Goal: Task Accomplishment & Management: Complete application form

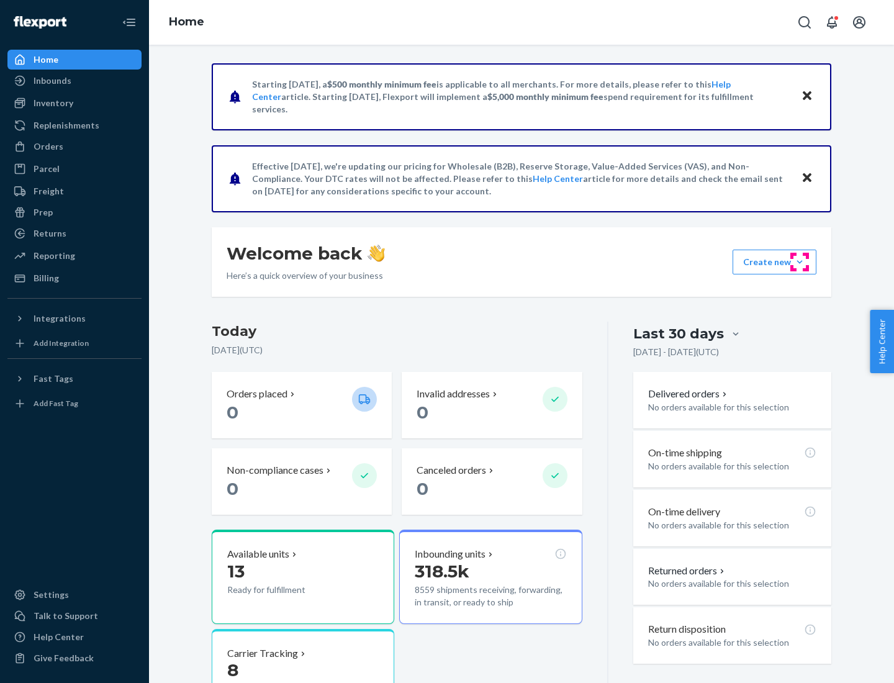
click at [799, 262] on button "Create new Create new inbound Create new order Create new product" at bounding box center [774, 261] width 84 height 25
click at [74, 81] on div "Inbounds" at bounding box center [75, 80] width 132 height 17
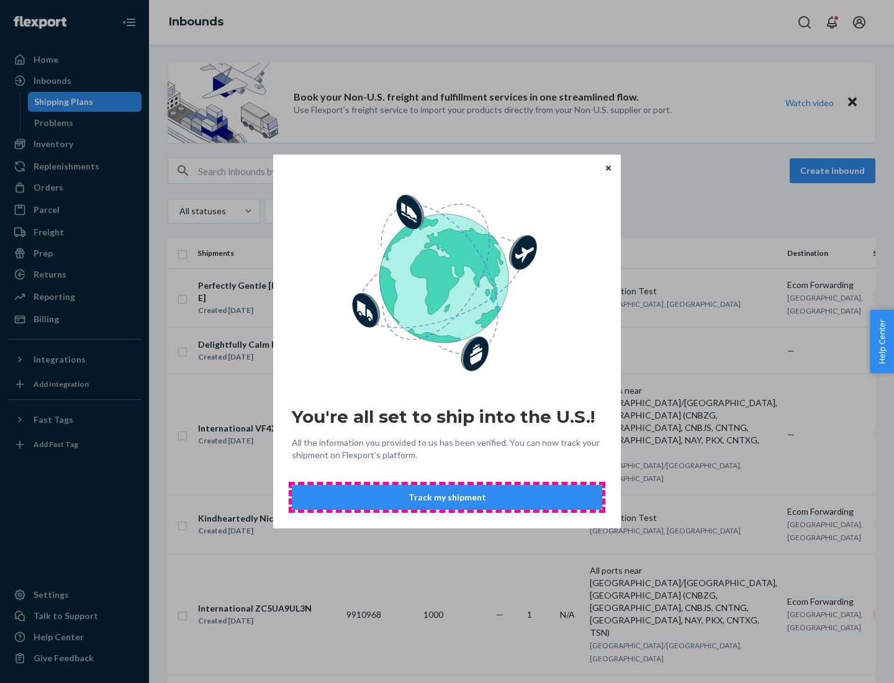
click at [447, 497] on button "Track my shipment" at bounding box center [447, 497] width 310 height 25
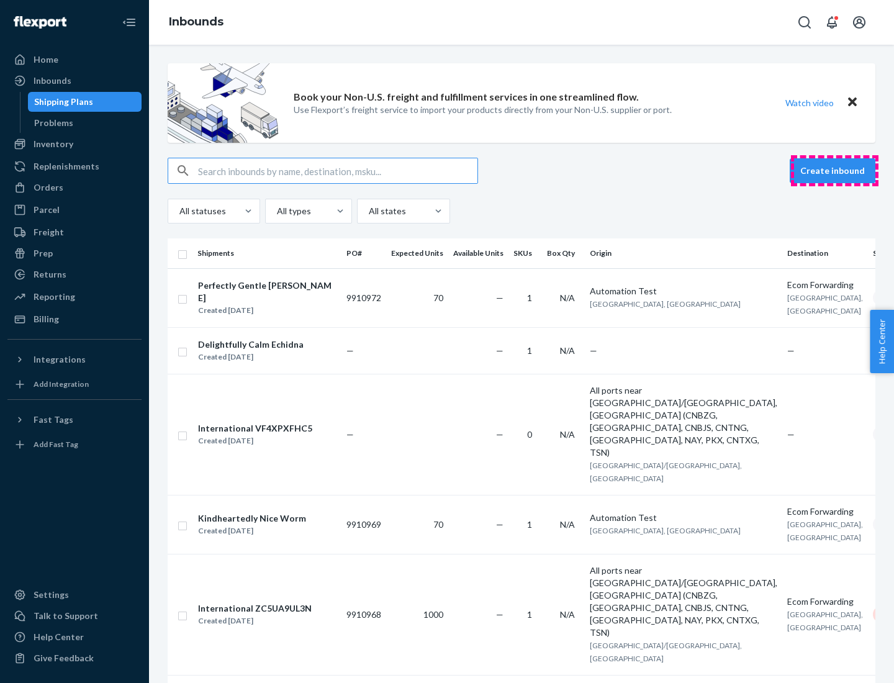
click at [834, 171] on button "Create inbound" at bounding box center [832, 170] width 86 height 25
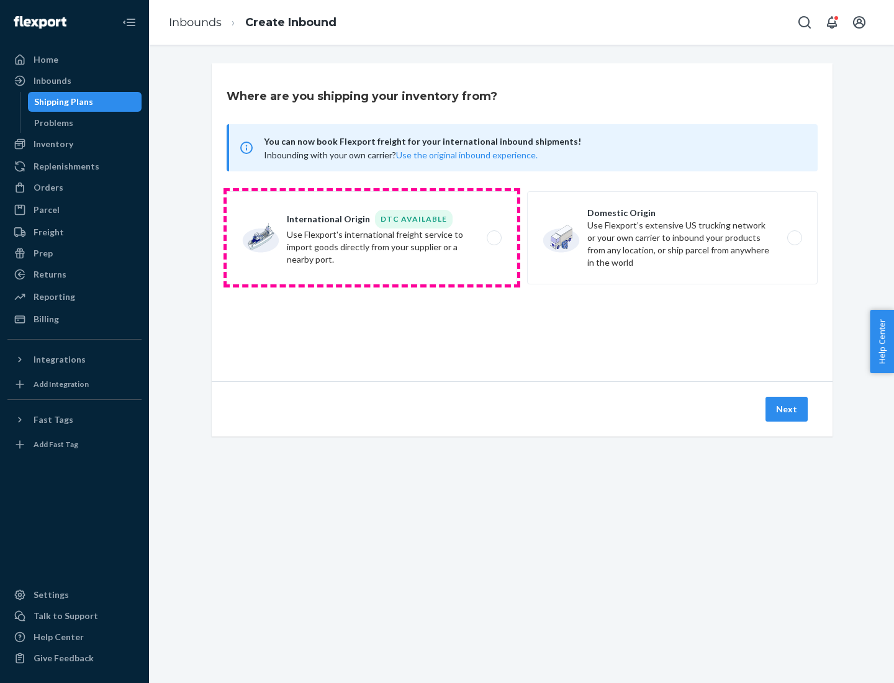
click at [372, 238] on label "International Origin DTC Available Use Flexport's international freight service…" at bounding box center [371, 237] width 290 height 93
click at [493, 238] on input "International Origin DTC Available Use Flexport's international freight service…" at bounding box center [497, 238] width 8 height 8
radio input "true"
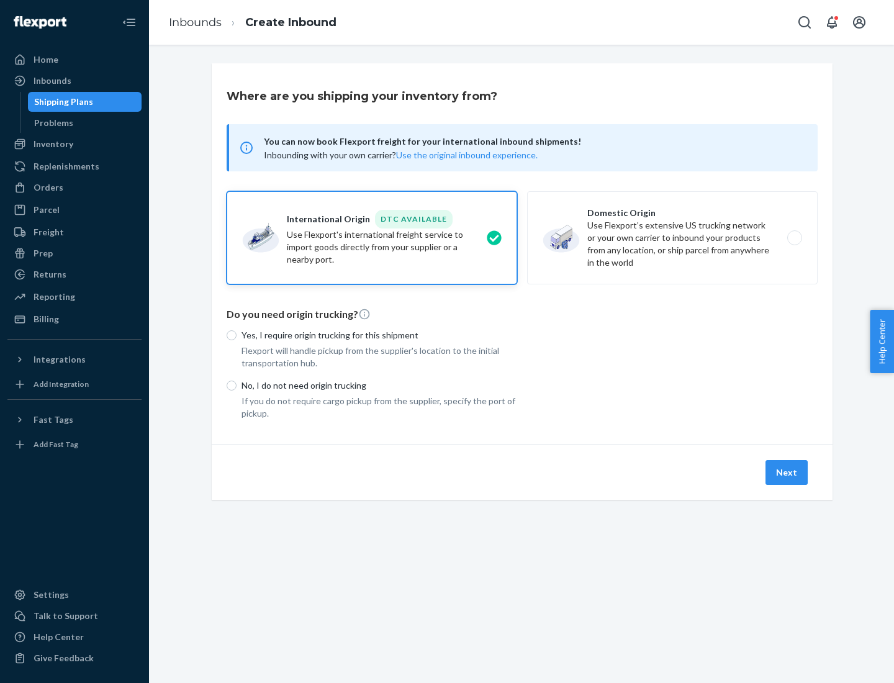
click at [379, 385] on p "No, I do not need origin trucking" at bounding box center [379, 385] width 276 height 12
click at [236, 385] on input "No, I do not need origin trucking" at bounding box center [231, 385] width 10 height 10
radio input "true"
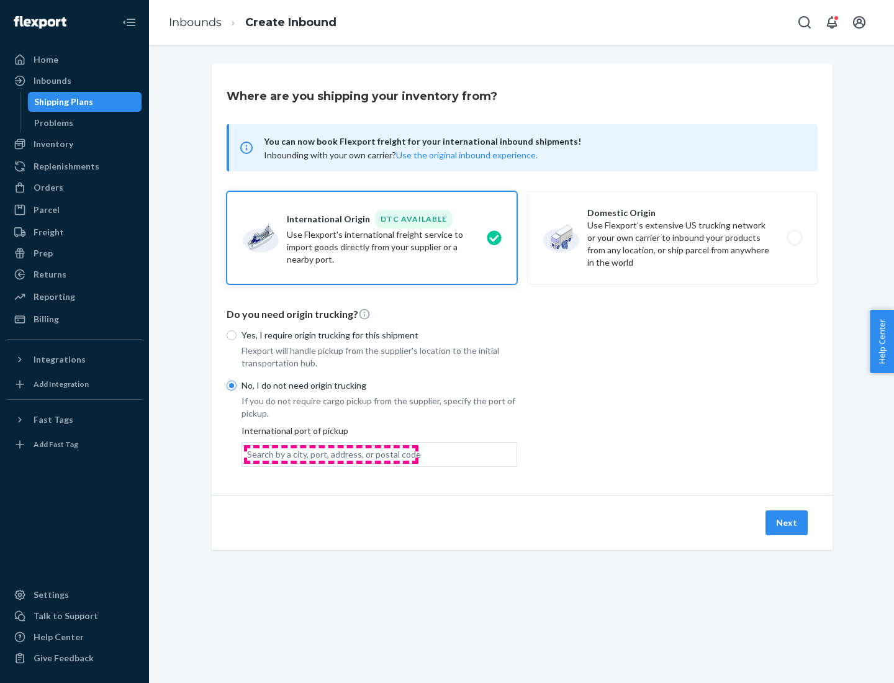
click at [331, 454] on div "Search by a city, port, address, or postal code" at bounding box center [334, 454] width 174 height 12
click at [248, 454] on input "Search by a city, port, address, or postal code" at bounding box center [247, 454] width 1 height 12
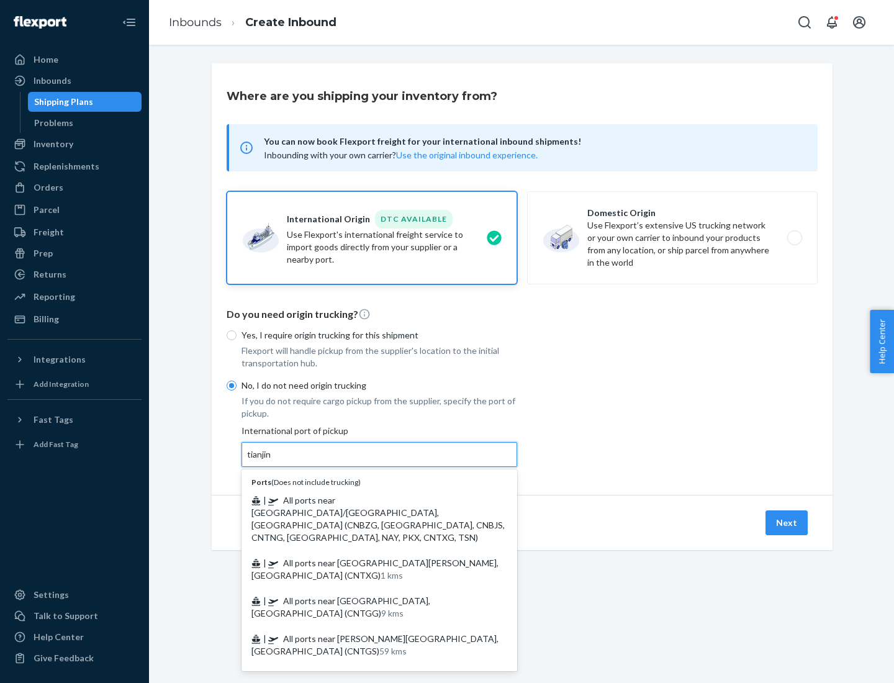
click at [367, 500] on span "| All ports near [GEOGRAPHIC_DATA]/[GEOGRAPHIC_DATA], [GEOGRAPHIC_DATA] (CNBZG,…" at bounding box center [377, 519] width 253 height 48
click at [272, 460] on input "tianjin" at bounding box center [259, 454] width 25 height 12
type input "All ports near [GEOGRAPHIC_DATA]/[GEOGRAPHIC_DATA], [GEOGRAPHIC_DATA] (CNBZG, […"
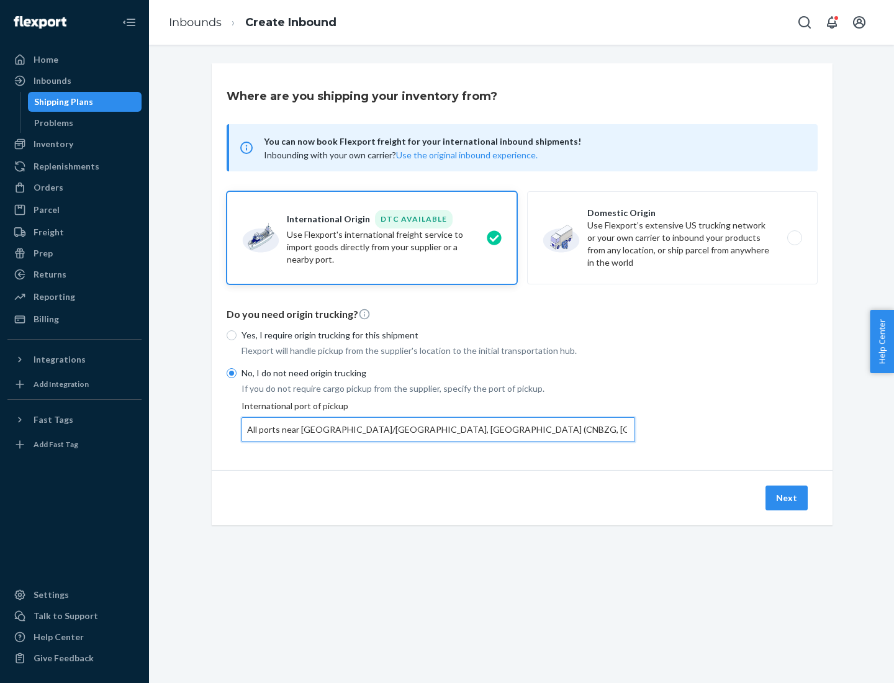
click at [787, 497] on button "Next" at bounding box center [786, 497] width 42 height 25
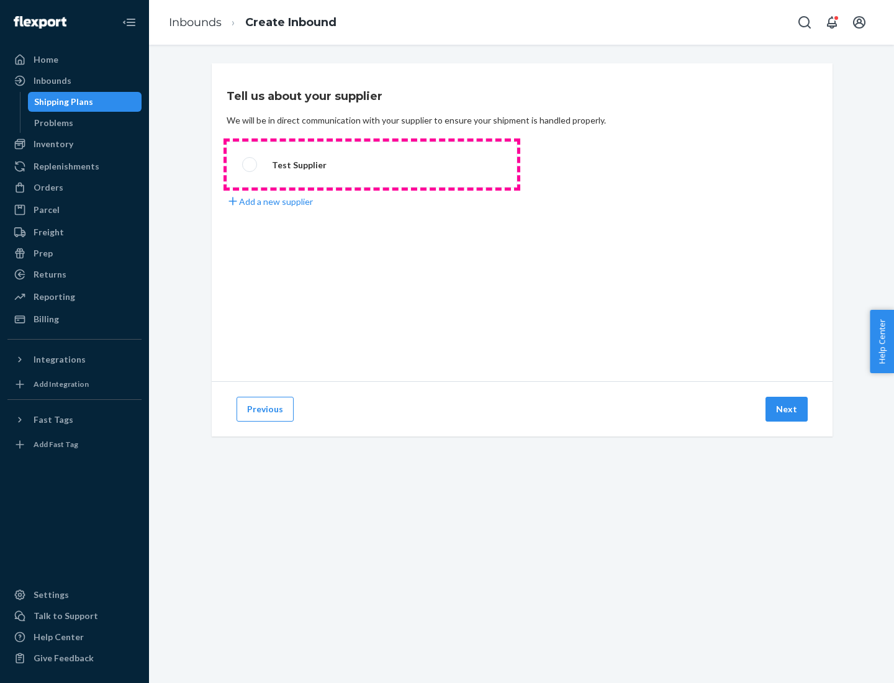
click at [372, 164] on label "Test Supplier" at bounding box center [371, 164] width 290 height 46
click at [250, 164] on input "Test Supplier" at bounding box center [246, 165] width 8 height 8
radio input "true"
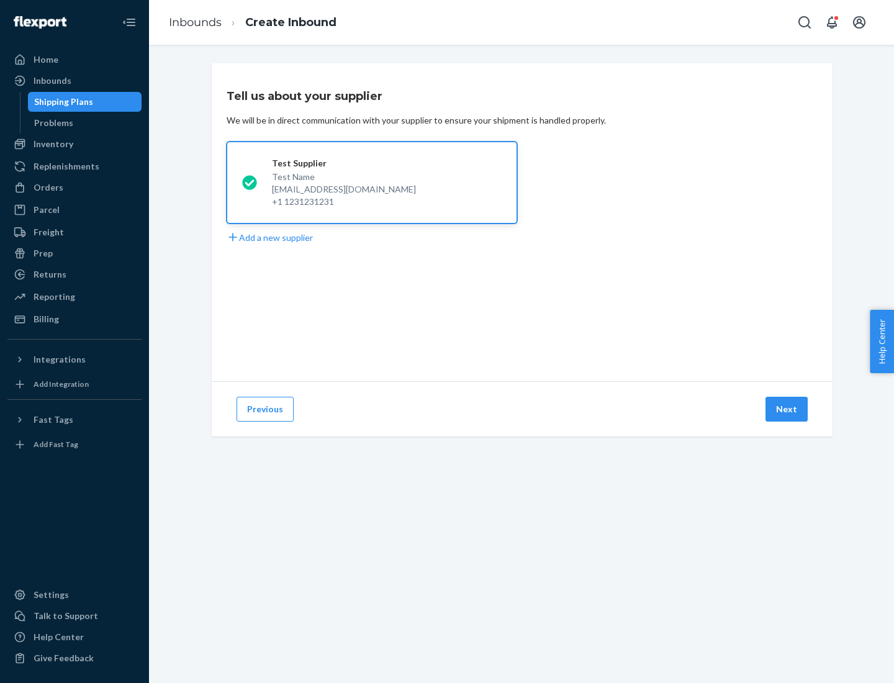
click at [787, 409] on button "Next" at bounding box center [786, 409] width 42 height 25
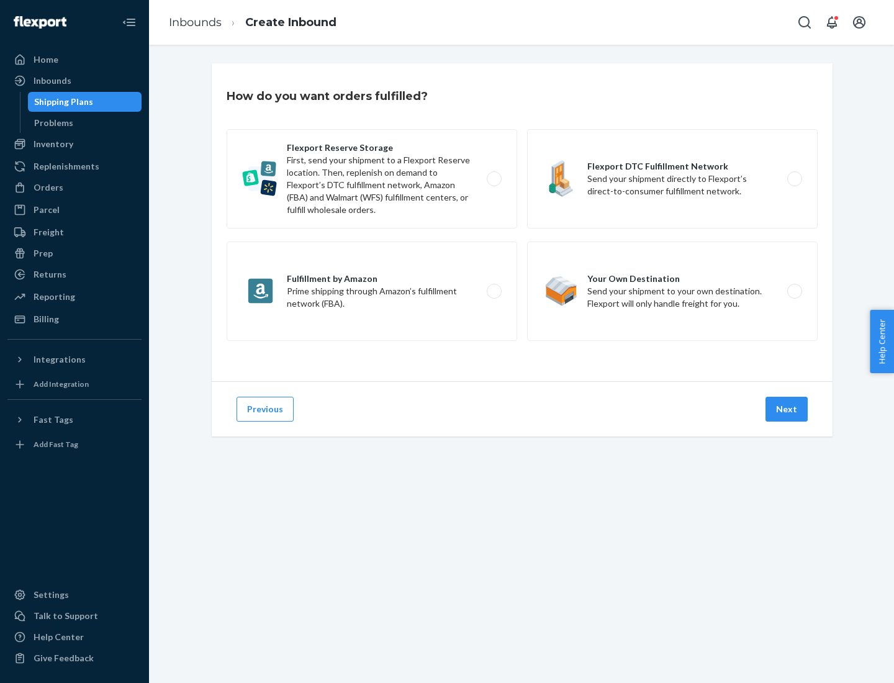
click at [372, 179] on label "Flexport Reserve Storage First, send your shipment to a Flexport Reserve locati…" at bounding box center [371, 178] width 290 height 99
click at [493, 179] on input "Flexport Reserve Storage First, send your shipment to a Flexport Reserve locati…" at bounding box center [497, 179] width 8 height 8
radio input "true"
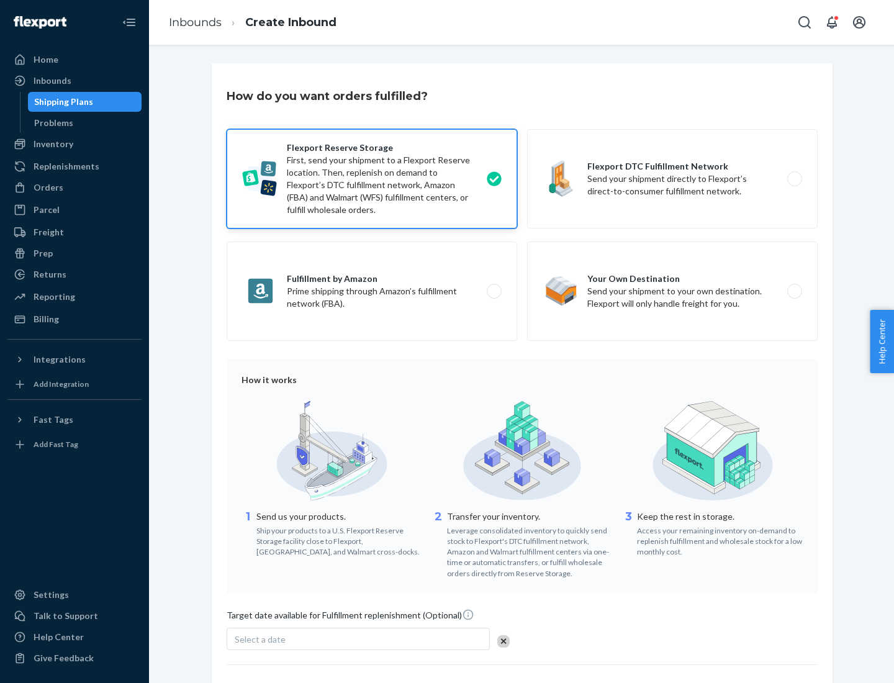
scroll to position [102, 0]
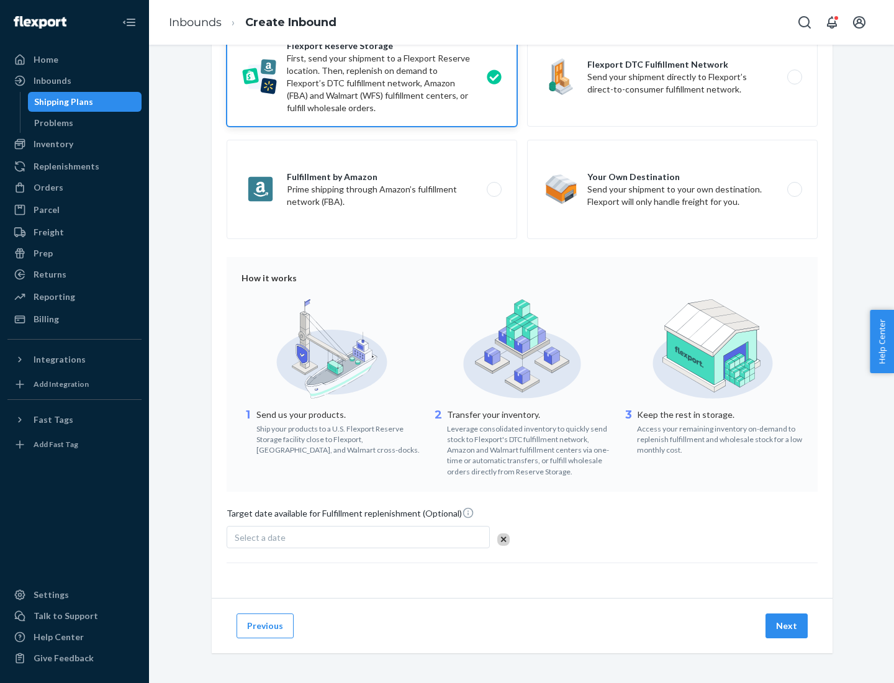
click at [787, 625] on button "Next" at bounding box center [786, 625] width 42 height 25
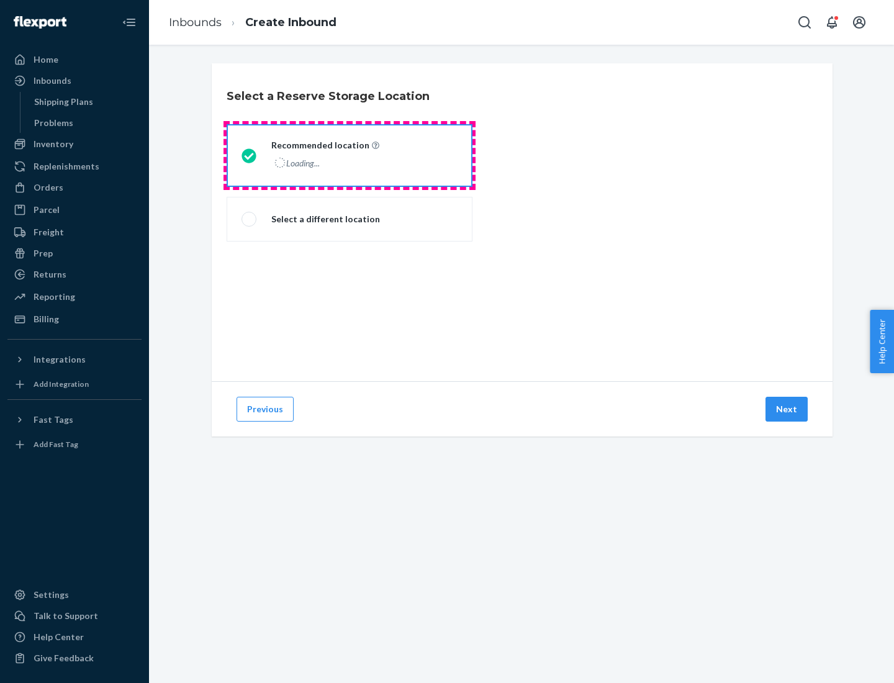
click at [349, 155] on div "Loading..." at bounding box center [323, 163] width 105 height 18
click at [249, 155] on input "Recommended location Loading..." at bounding box center [245, 155] width 8 height 8
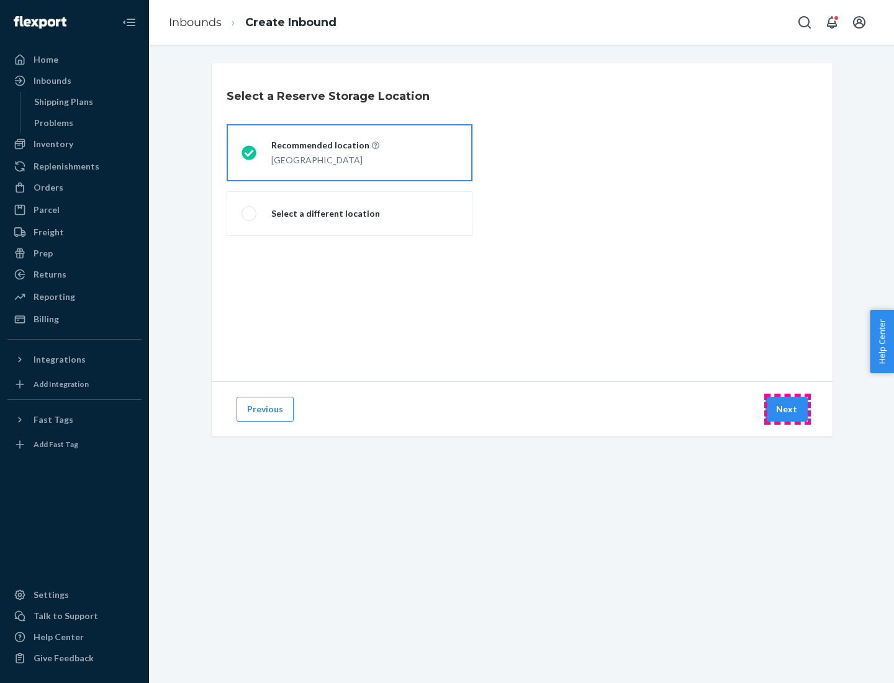
click at [787, 409] on button "Next" at bounding box center [786, 409] width 42 height 25
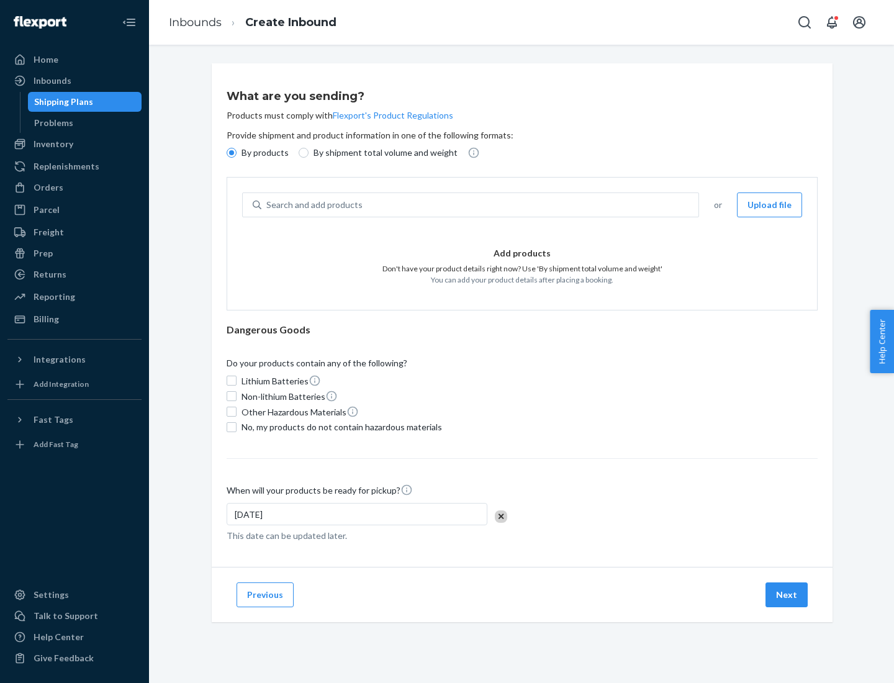
click at [480, 205] on div "Search and add products" at bounding box center [479, 205] width 437 height 22
click at [267, 205] on input "Search and add products" at bounding box center [266, 205] width 1 height 12
click at [302, 153] on input "By shipment total volume and weight" at bounding box center [303, 153] width 10 height 10
radio input "true"
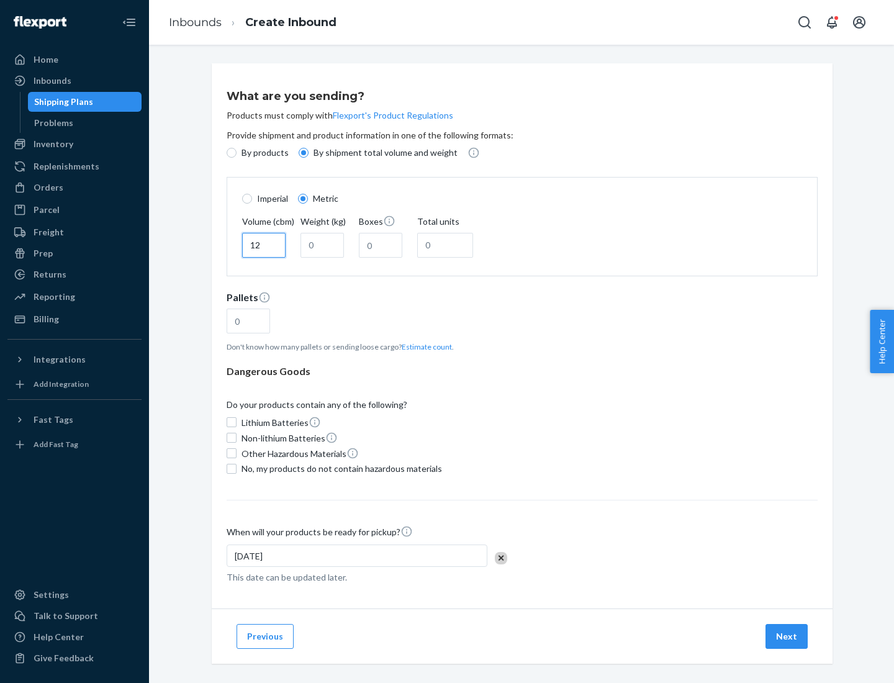
type input "12"
type input "22"
type input "222"
type input "121"
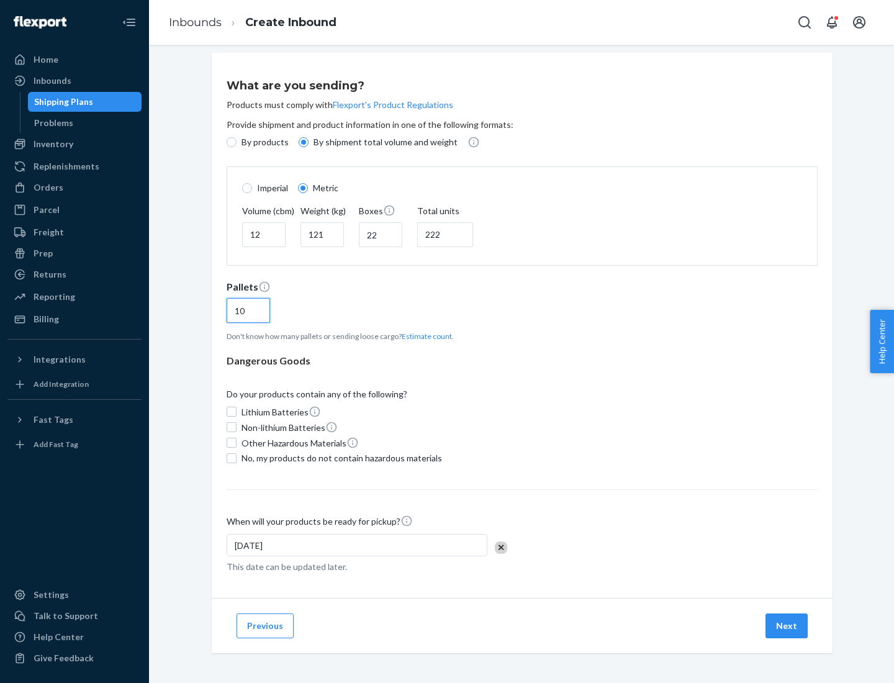
type input "10"
click at [339, 457] on span "No, my products do not contain hazardous materials" at bounding box center [341, 458] width 200 height 12
click at [236, 457] on input "No, my products do not contain hazardous materials" at bounding box center [231, 458] width 10 height 10
checkbox input "true"
click at [787, 625] on button "Next" at bounding box center [786, 625] width 42 height 25
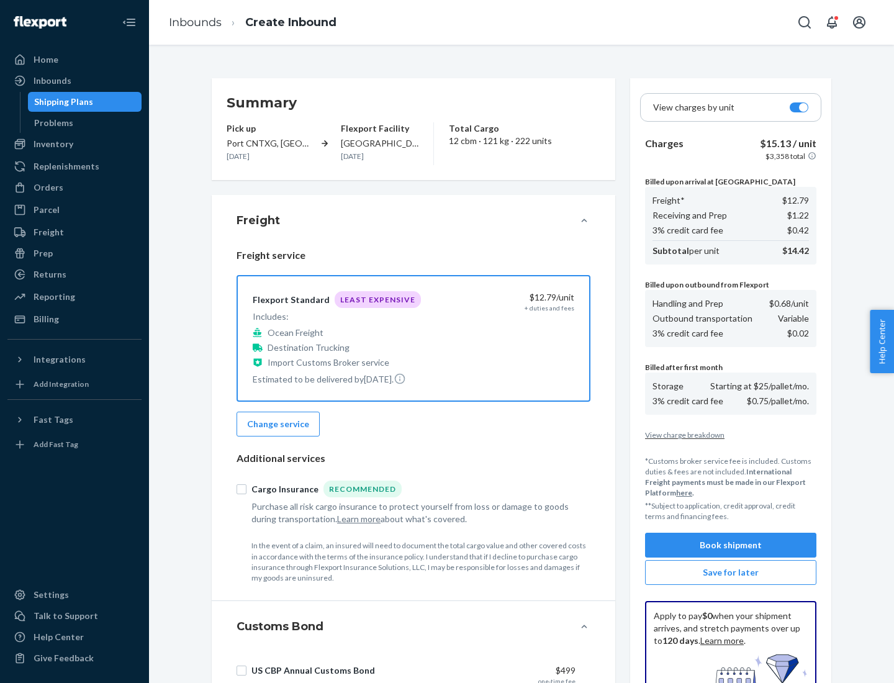
scroll to position [181, 0]
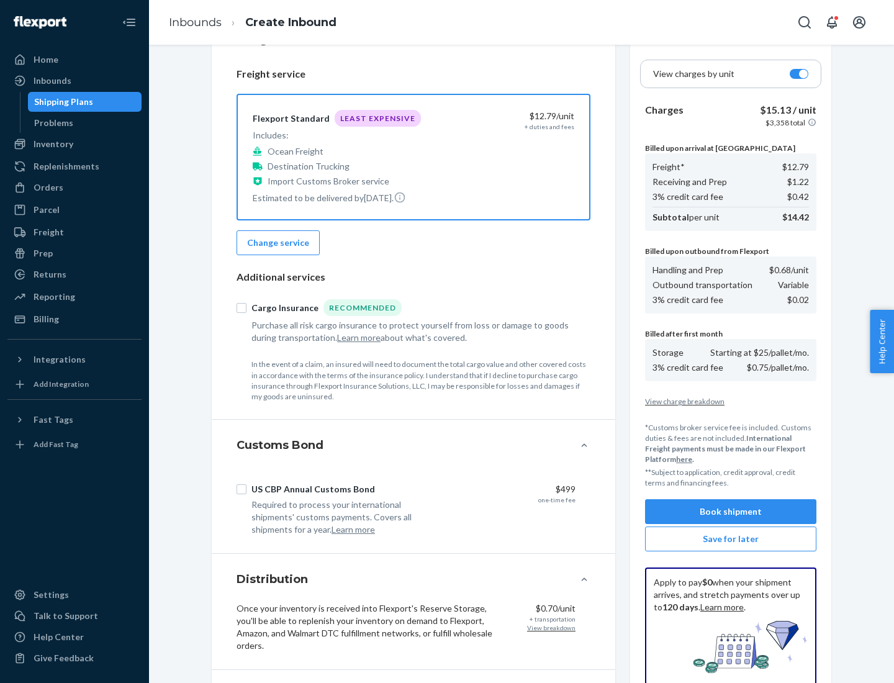
click at [730, 511] on button "Book shipment" at bounding box center [730, 511] width 171 height 25
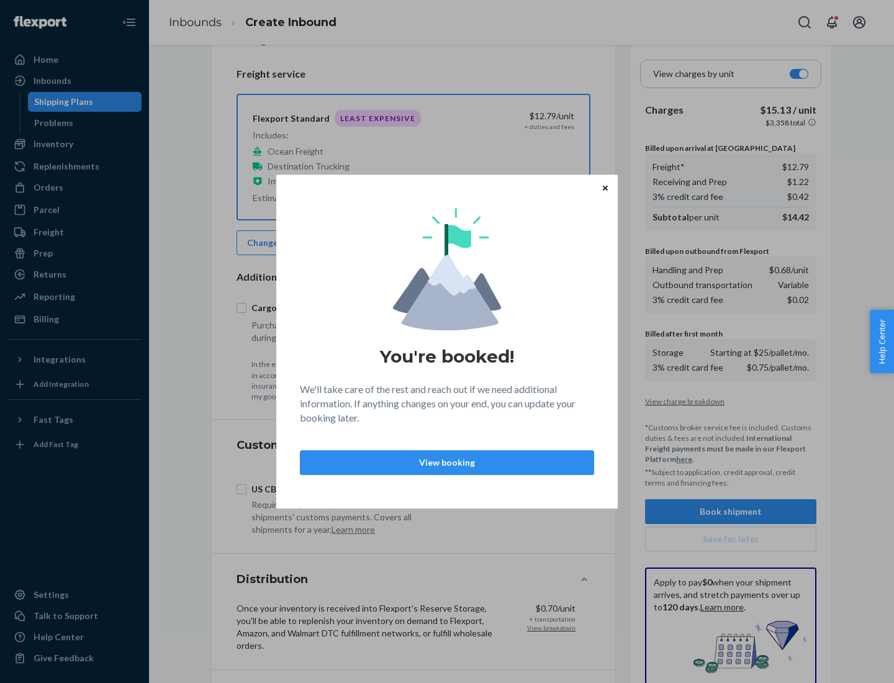
click at [447, 462] on p "View booking" at bounding box center [446, 462] width 273 height 12
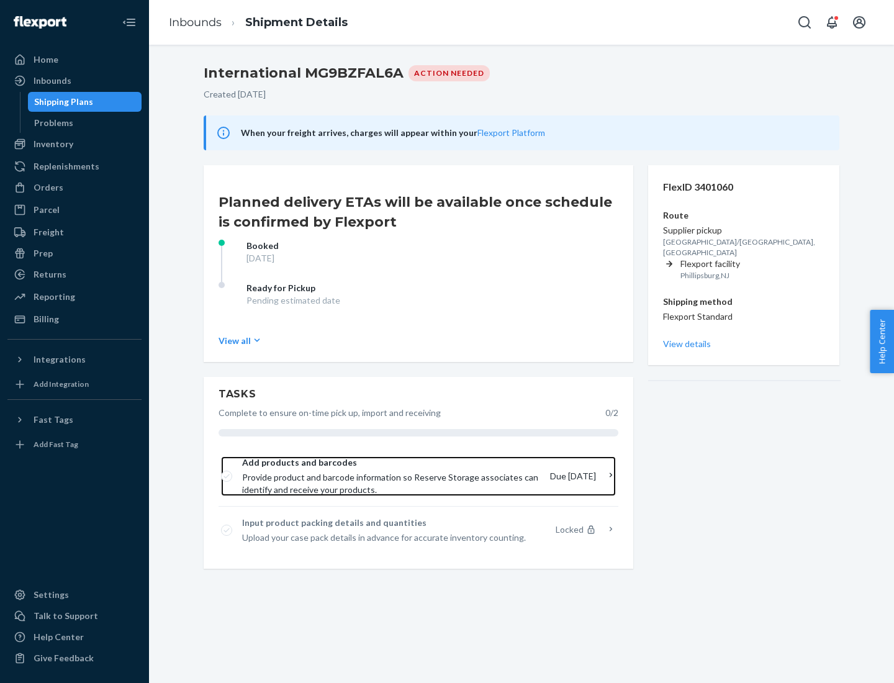
click at [392, 476] on span "Provide product and barcode information so Reserve Storage associates can ident…" at bounding box center [391, 483] width 298 height 25
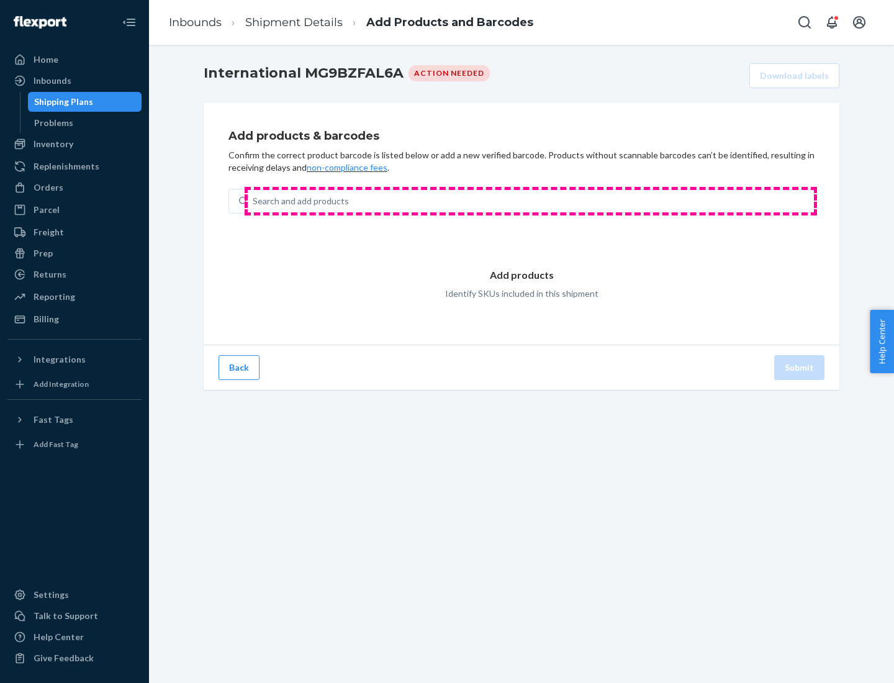
click at [531, 201] on div "Search and add products" at bounding box center [531, 201] width 566 height 22
click at [254, 201] on input "Search and add products" at bounding box center [253, 201] width 1 height 12
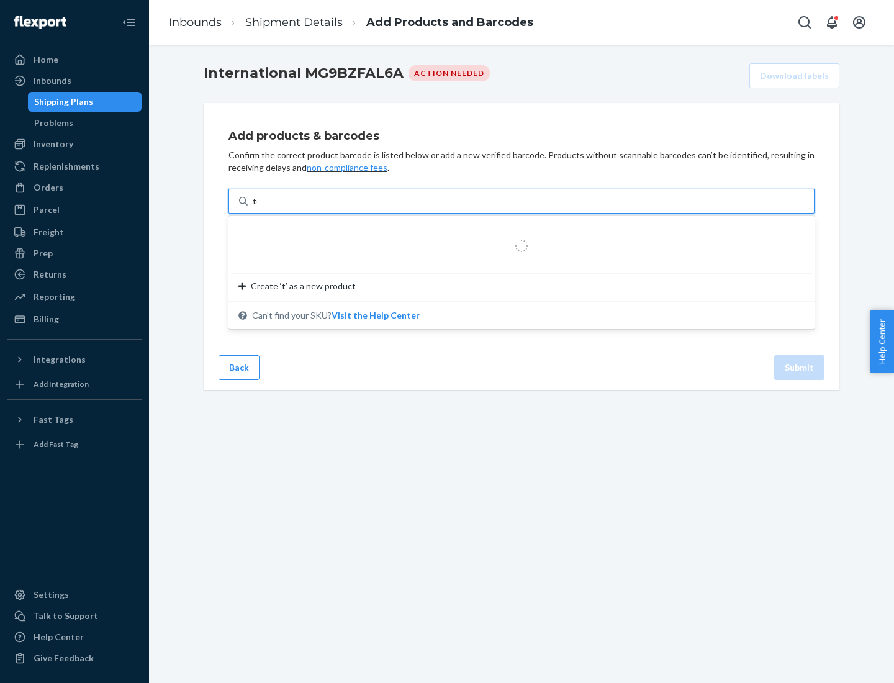
type input "test"
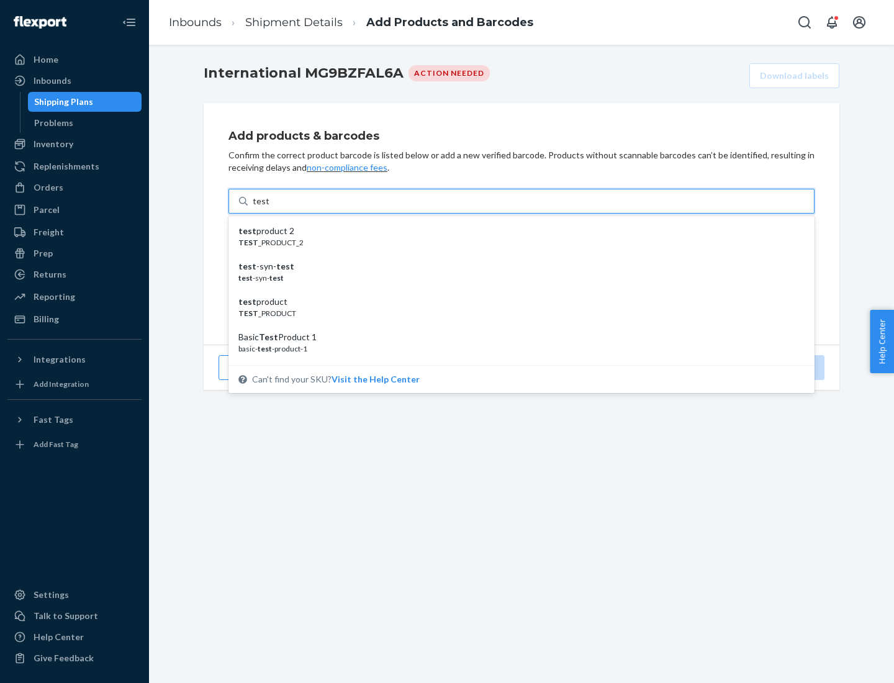
scroll to position [47, 0]
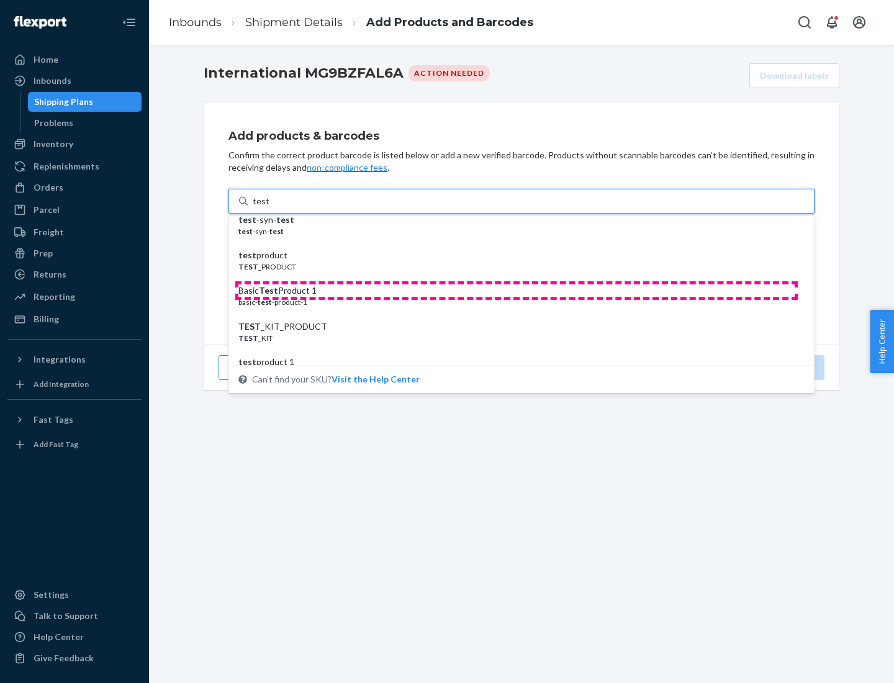
click at [516, 290] on div "Basic Test Product 1" at bounding box center [516, 290] width 556 height 12
click at [269, 207] on input "test" at bounding box center [261, 201] width 16 height 12
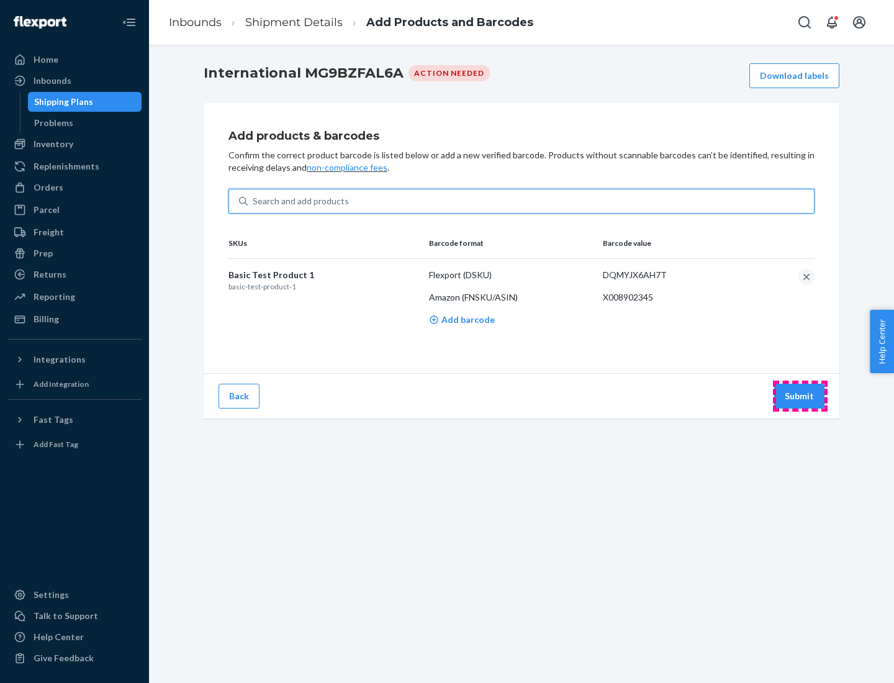
click at [799, 395] on button "Submit" at bounding box center [799, 395] width 50 height 25
